Goal: Book appointment/travel/reservation

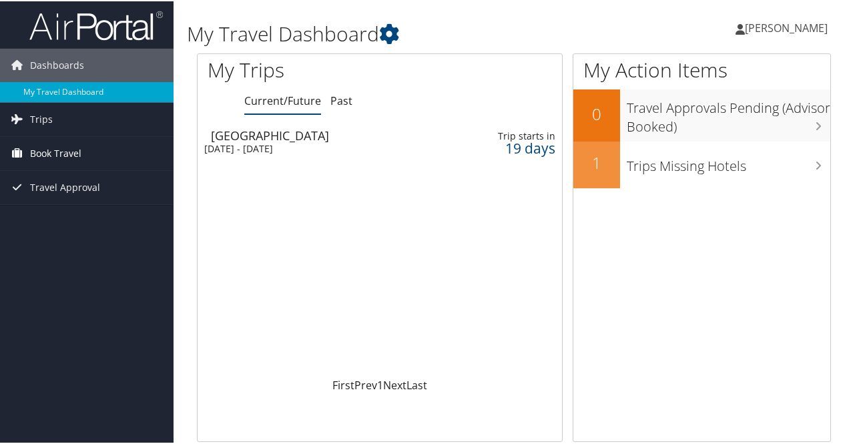
click at [36, 164] on span "Book Travel" at bounding box center [55, 151] width 51 height 33
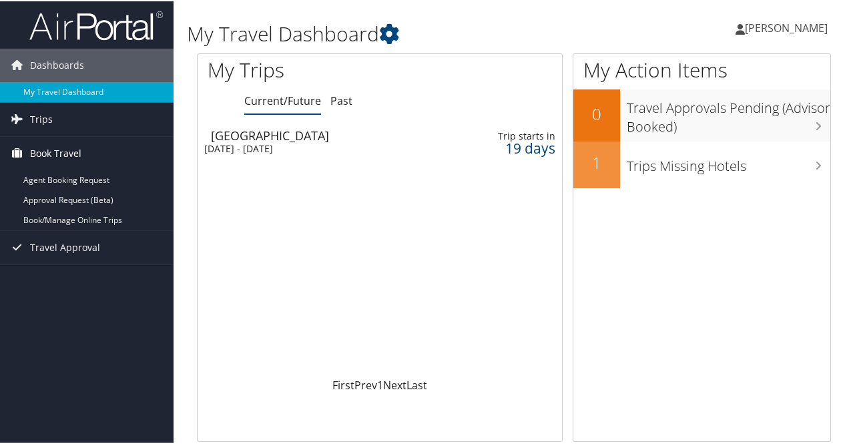
click at [58, 155] on span "Book Travel" at bounding box center [55, 151] width 51 height 33
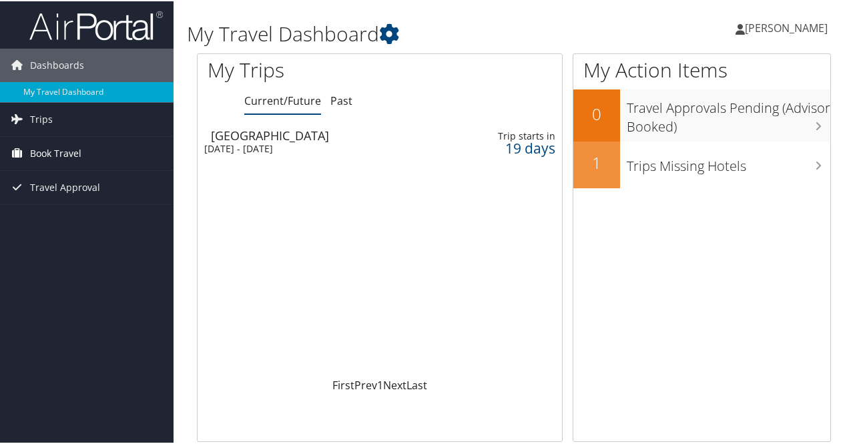
click at [63, 146] on span "Book Travel" at bounding box center [55, 151] width 51 height 33
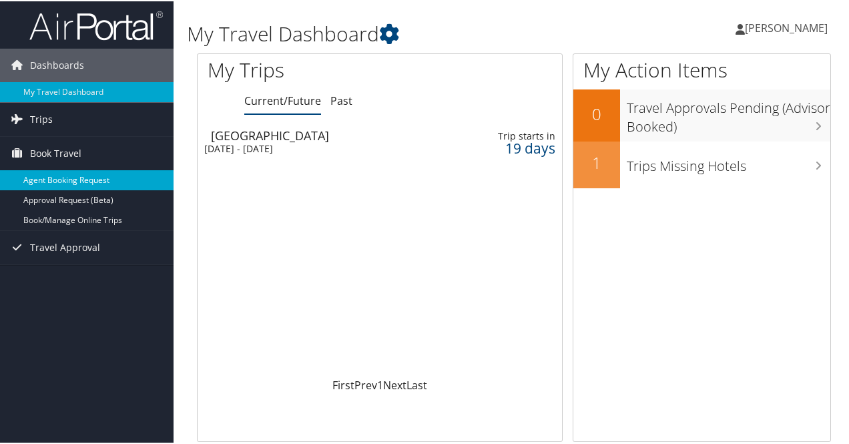
click at [105, 178] on link "Agent Booking Request" at bounding box center [87, 179] width 174 height 20
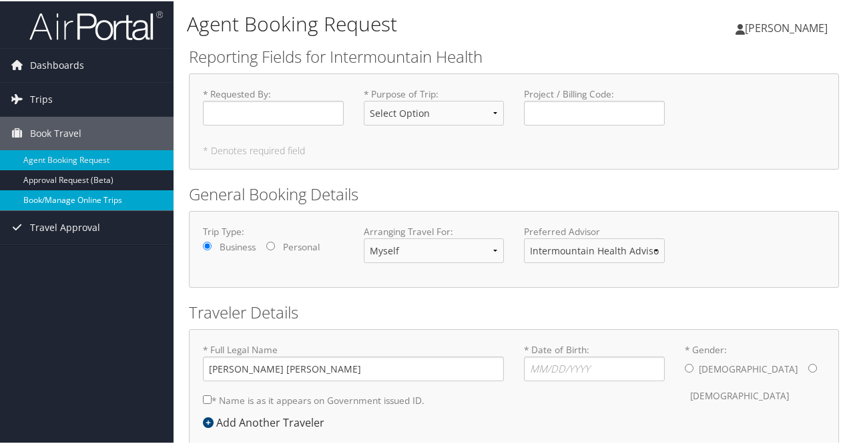
click at [115, 204] on link "Book/Manage Online Trips" at bounding box center [87, 199] width 174 height 20
